Goal: Navigation & Orientation: Find specific page/section

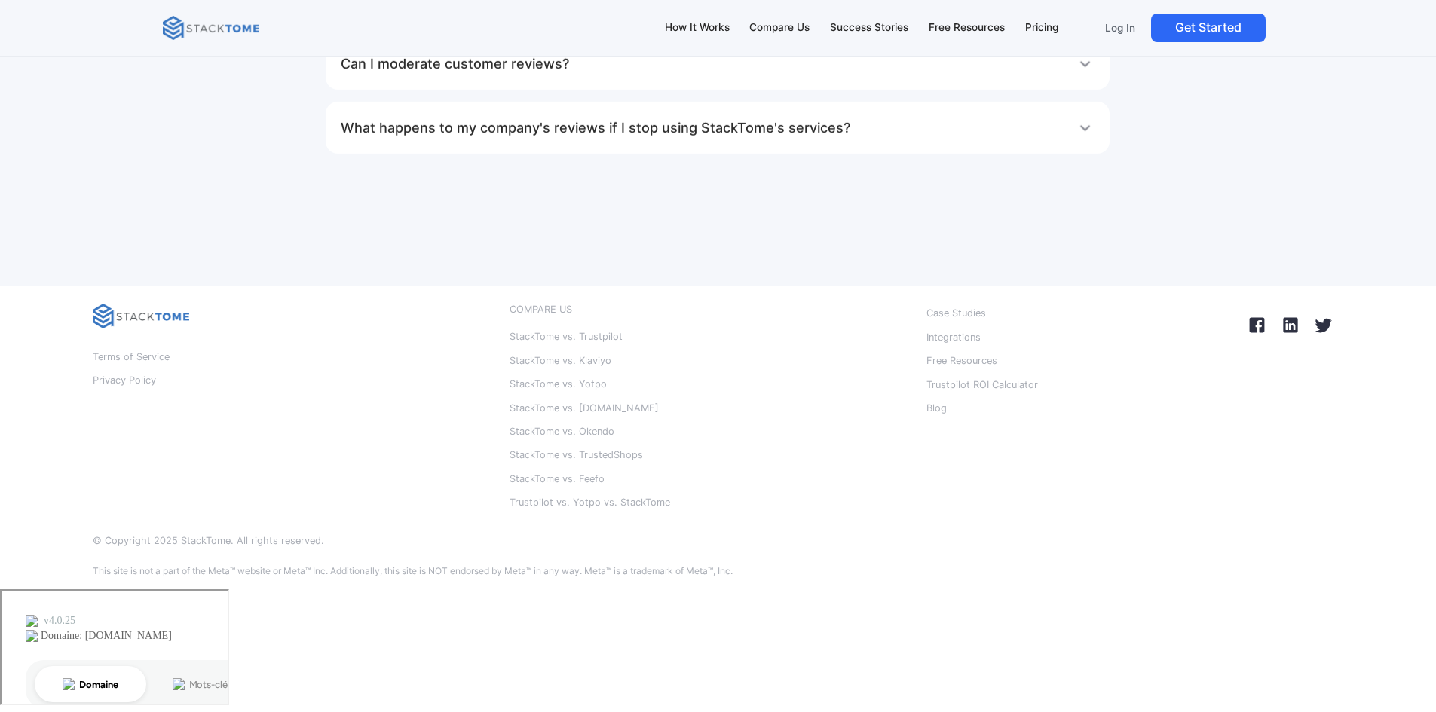
scroll to position [9885, 0]
click at [170, 367] on p "Terms of Service" at bounding box center [131, 357] width 77 height 20
